Goal: Task Accomplishment & Management: Use online tool/utility

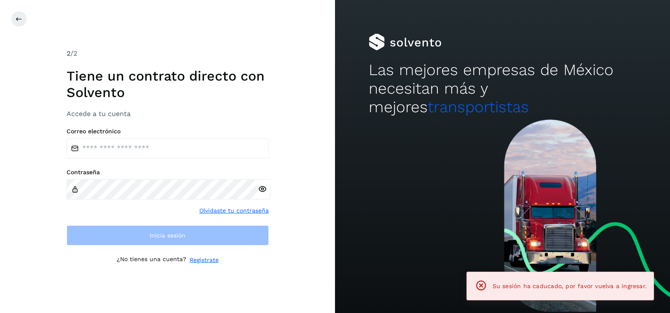
click at [563, 184] on div at bounding box center [502, 215] width 335 height 193
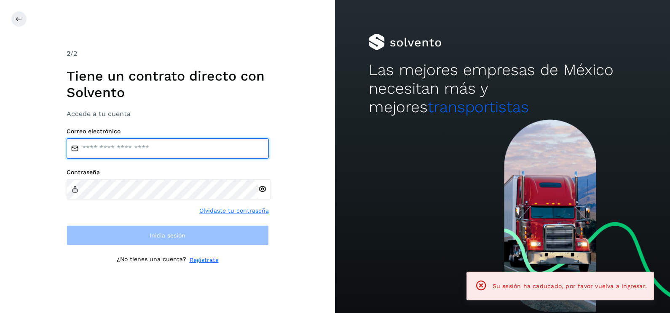
type input "**********"
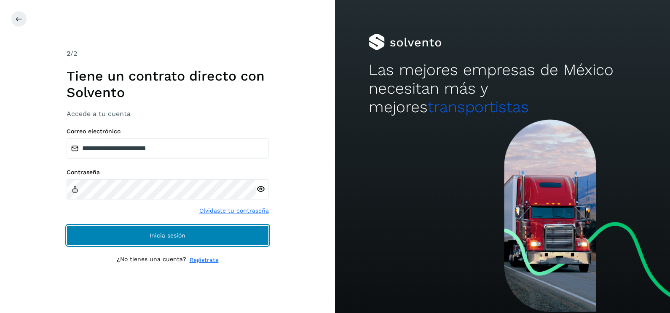
click at [162, 232] on span "Inicia sesión" at bounding box center [168, 235] width 36 height 6
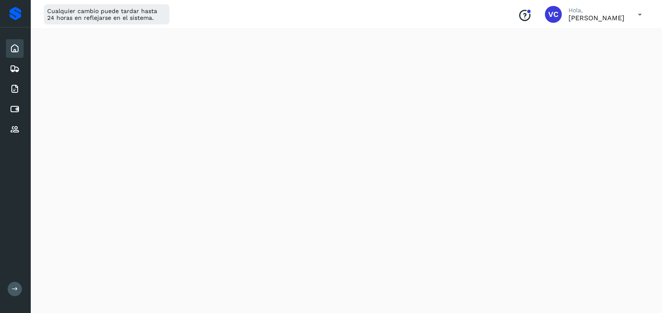
scroll to position [64, 0]
click at [13, 108] on icon at bounding box center [15, 109] width 10 height 10
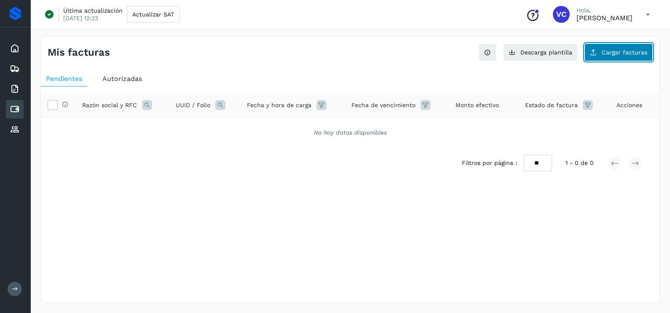
click at [624, 51] on span "Cargar facturas" at bounding box center [625, 52] width 46 height 6
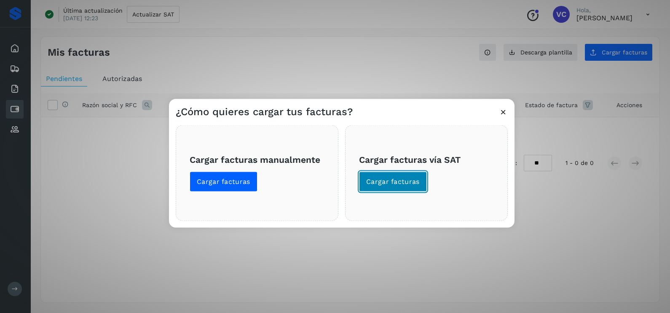
click at [366, 179] on span "Cargar facturas" at bounding box center [393, 181] width 54 height 9
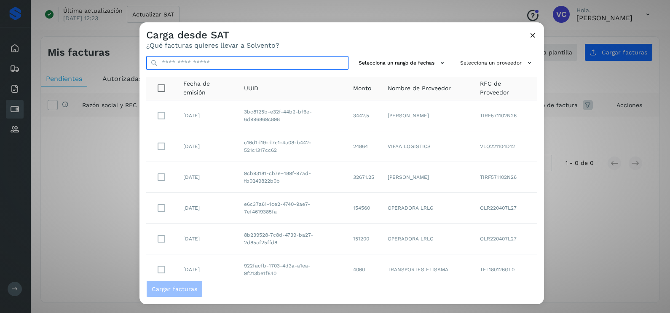
click at [251, 63] on input "text" at bounding box center [247, 62] width 202 height 13
paste input "**********"
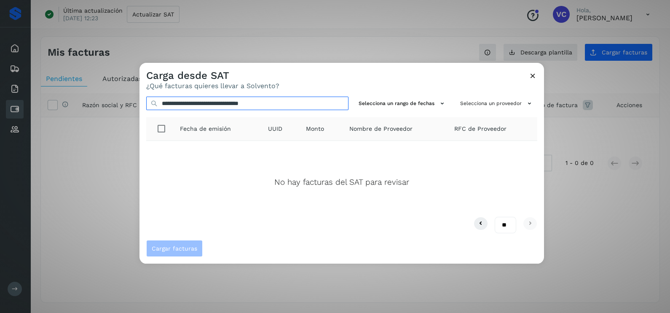
type input "**********"
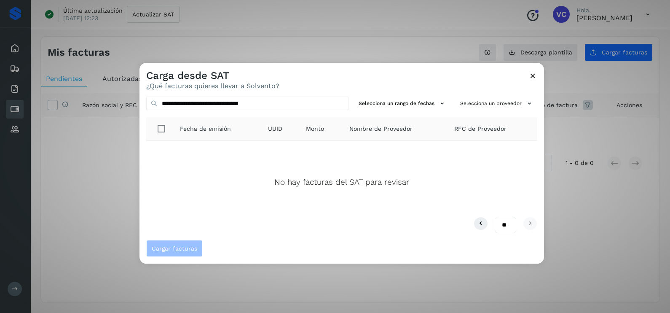
click at [536, 75] on icon at bounding box center [533, 75] width 9 height 9
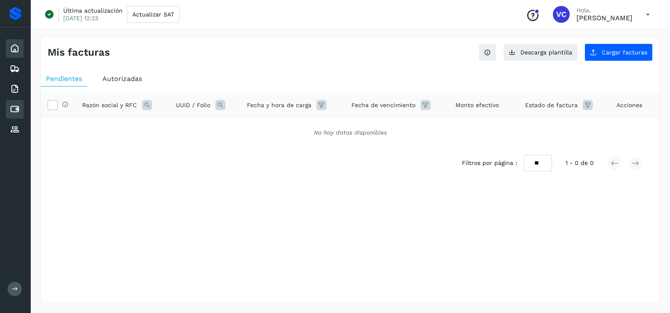
click at [20, 48] on div "Inicio" at bounding box center [15, 48] width 18 height 19
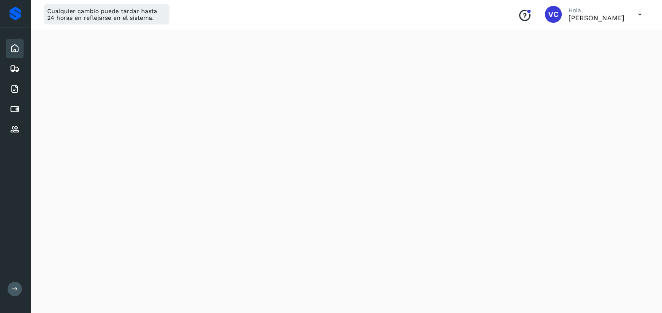
scroll to position [231, 0]
click at [14, 104] on icon at bounding box center [15, 109] width 10 height 10
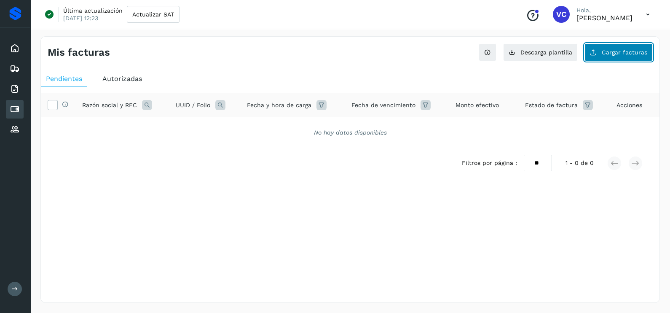
click at [607, 57] on button "Cargar facturas" at bounding box center [619, 52] width 68 height 18
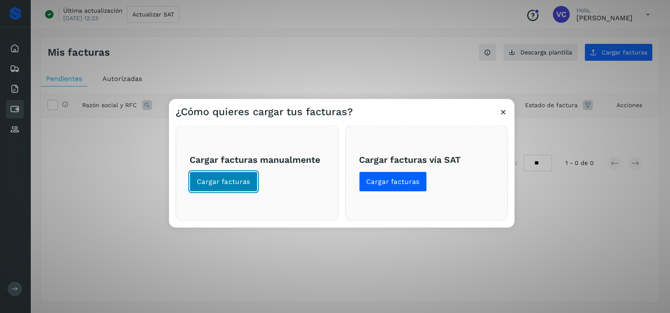
click at [230, 185] on span "Cargar facturas" at bounding box center [224, 181] width 54 height 9
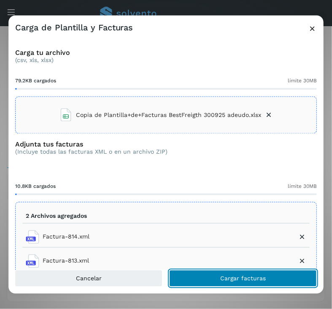
click at [211, 276] on button "Cargar facturas" at bounding box center [243, 277] width 148 height 17
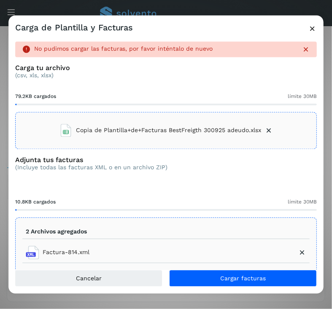
click at [298, 252] on icon at bounding box center [302, 252] width 8 height 8
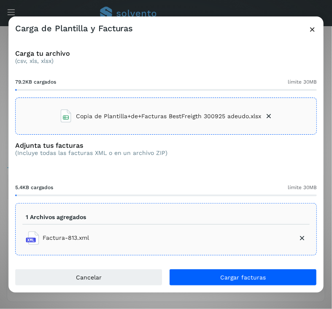
click at [300, 239] on icon at bounding box center [302, 237] width 8 height 8
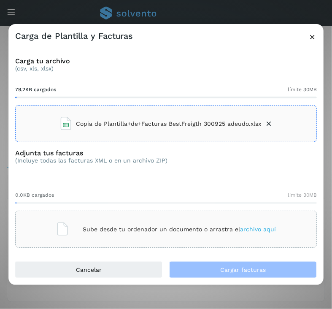
click at [266, 127] on icon at bounding box center [268, 123] width 8 height 8
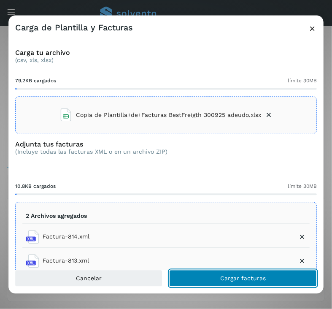
click at [211, 281] on button "Cargar facturas" at bounding box center [243, 277] width 148 height 17
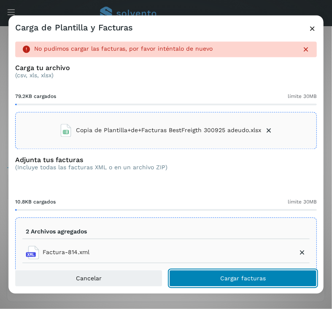
click at [211, 281] on button "Cargar facturas" at bounding box center [243, 277] width 148 height 17
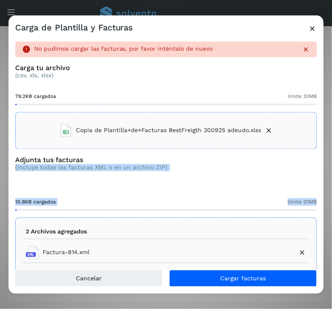
drag, startPoint x: 315, startPoint y: 161, endPoint x: 317, endPoint y: 206, distance: 44.7
click at [317, 206] on div "No pudimos cargar las facturas, por favor inténtalo de nuevo Carga tu archivo (…" at bounding box center [165, 152] width 315 height 235
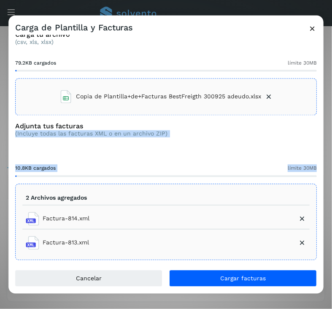
scroll to position [36, 0]
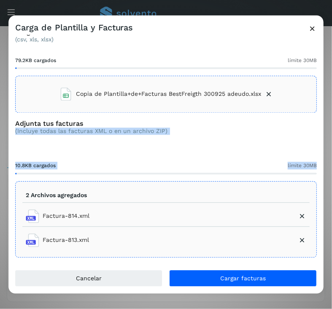
click at [240, 140] on div "Adjunta tus facturas (Incluye todas las facturas XML o en un archivo ZIP)" at bounding box center [166, 133] width 302 height 29
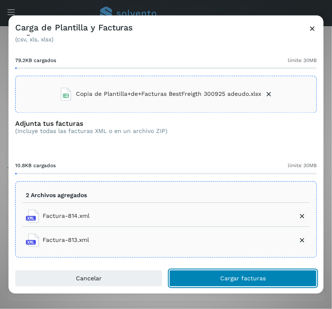
click at [211, 274] on button "Cargar facturas" at bounding box center [243, 277] width 148 height 17
click at [237, 277] on span "Cargar facturas" at bounding box center [243, 278] width 46 height 6
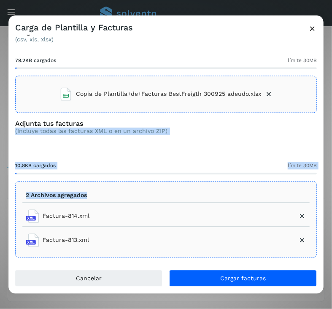
drag, startPoint x: 314, startPoint y: 190, endPoint x: 314, endPoint y: 123, distance: 67.9
click at [314, 123] on div "No pudimos cargar las facturas, por favor inténtalo de nuevo Carga tu archivo (…" at bounding box center [165, 152] width 315 height 235
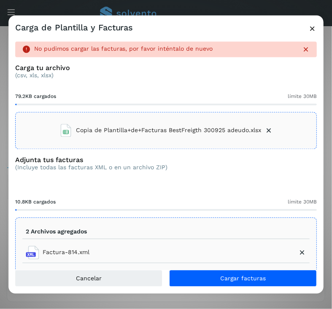
click at [298, 253] on icon at bounding box center [302, 252] width 8 height 8
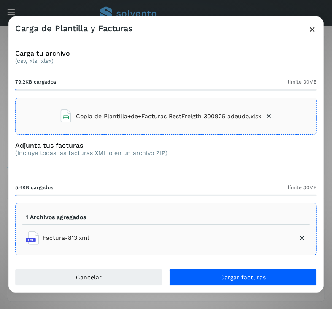
click at [301, 233] on icon at bounding box center [302, 237] width 8 height 8
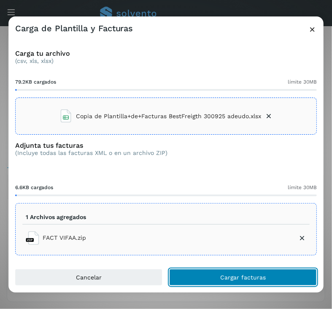
click at [223, 271] on button "Cargar facturas" at bounding box center [243, 276] width 148 height 17
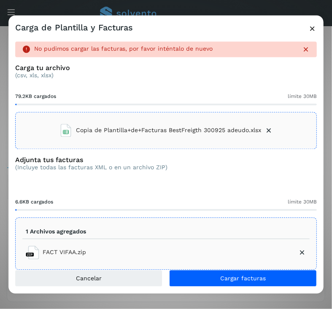
click at [300, 248] on li "FACT VIFAA.zip" at bounding box center [165, 252] width 287 height 20
click at [298, 254] on icon at bounding box center [302, 252] width 8 height 8
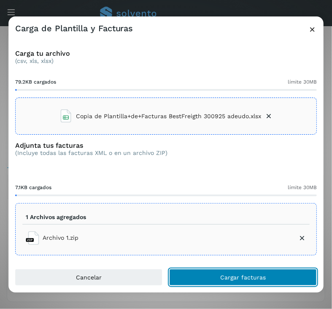
click at [232, 271] on button "Cargar facturas" at bounding box center [243, 276] width 148 height 17
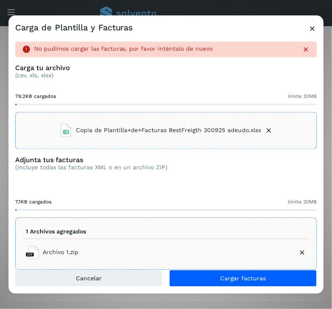
click at [309, 24] on icon at bounding box center [312, 28] width 9 height 9
